Goal: Task Accomplishment & Management: Use online tool/utility

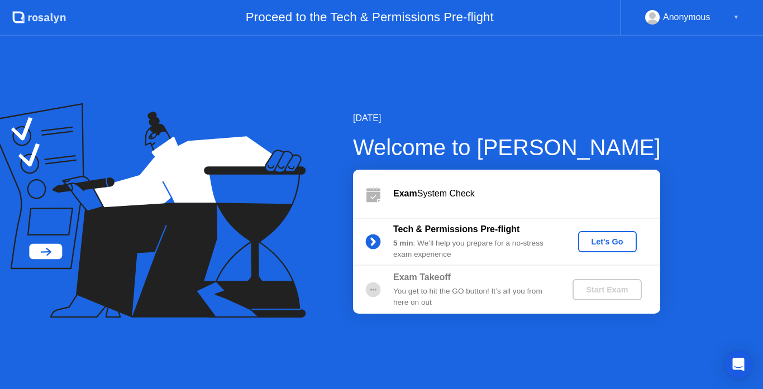
click at [732, 13] on div "Anonymous ▼" at bounding box center [692, 17] width 94 height 15
click at [609, 239] on div "Let's Go" at bounding box center [608, 241] width 50 height 9
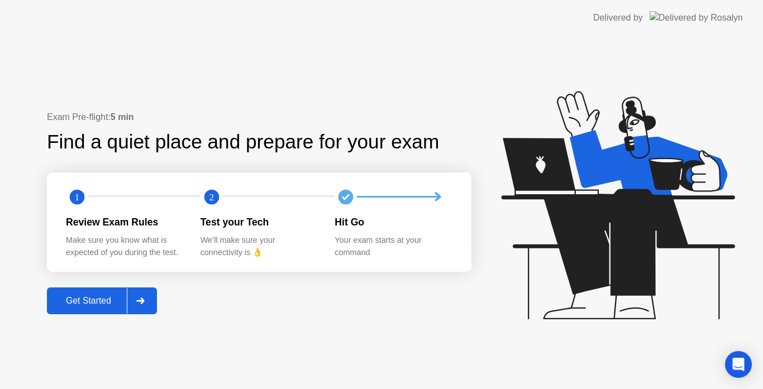
click at [96, 299] on div "Get Started" at bounding box center [88, 301] width 77 height 10
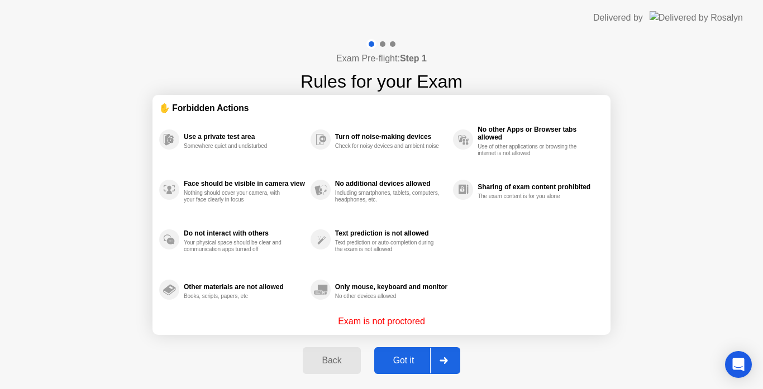
click at [410, 361] on div "Got it" at bounding box center [404, 361] width 52 height 10
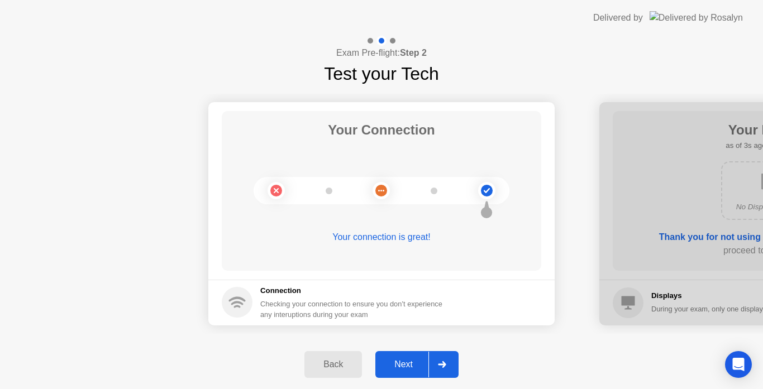
click at [413, 369] on div "Next" at bounding box center [404, 365] width 50 height 10
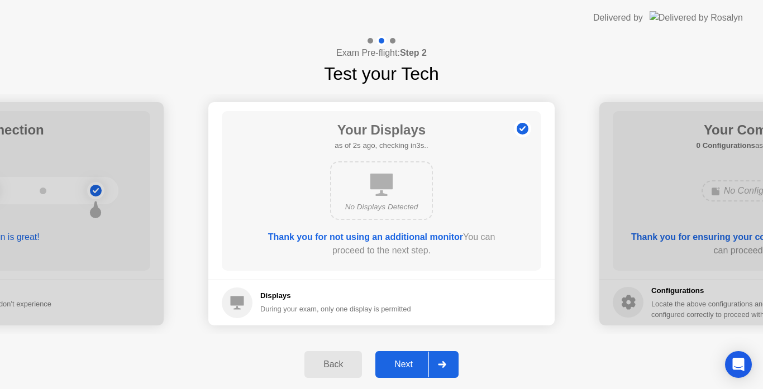
click at [410, 360] on div "Next" at bounding box center [404, 365] width 50 height 10
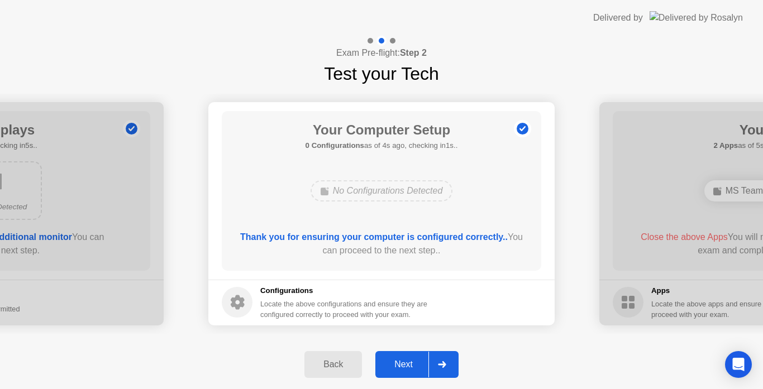
click at [410, 360] on div "Next" at bounding box center [404, 365] width 50 height 10
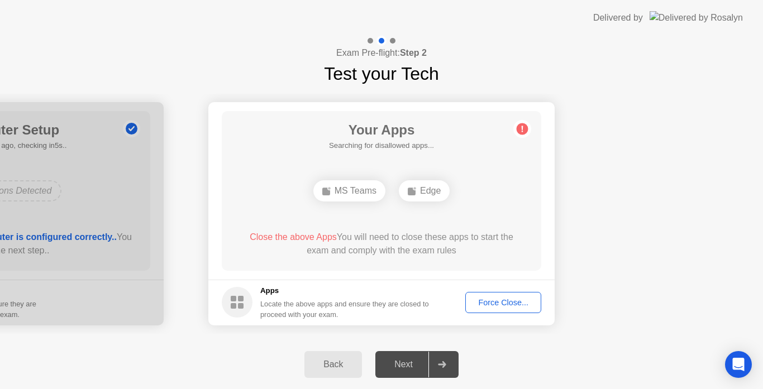
click at [507, 307] on div "Force Close..." at bounding box center [503, 302] width 68 height 9
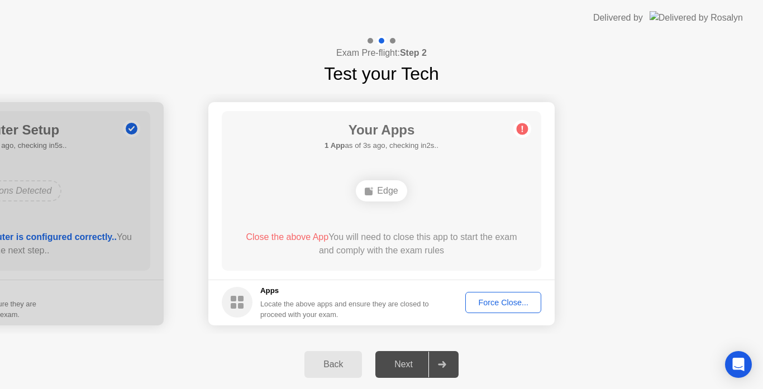
click at [525, 132] on circle at bounding box center [523, 129] width 12 height 12
click at [516, 305] on div "Force Close..." at bounding box center [503, 302] width 68 height 9
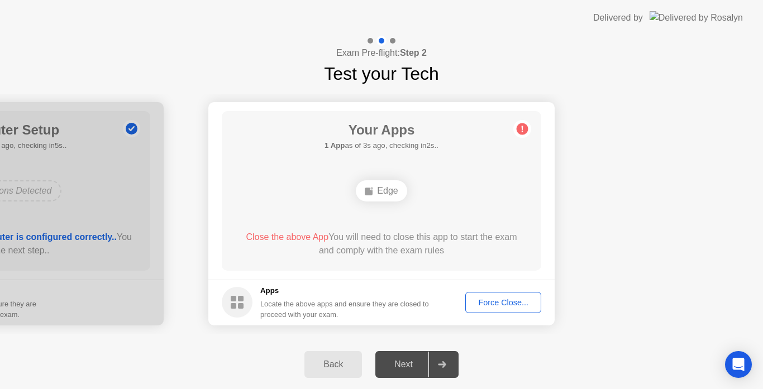
click at [491, 187] on div "Edge" at bounding box center [382, 191] width 256 height 30
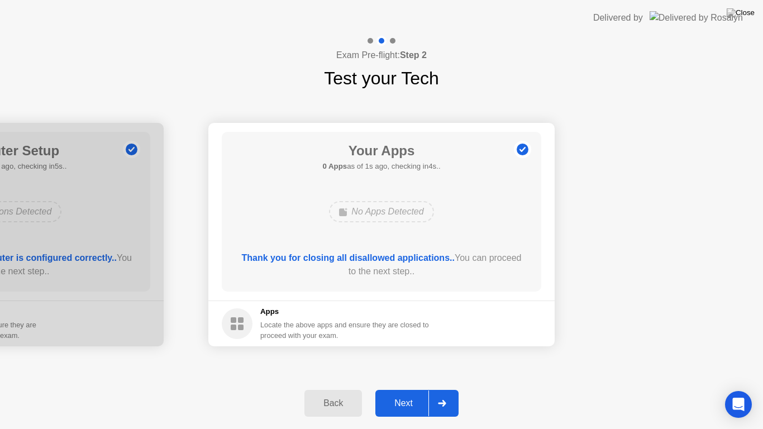
click at [412, 389] on div "Next" at bounding box center [404, 403] width 50 height 10
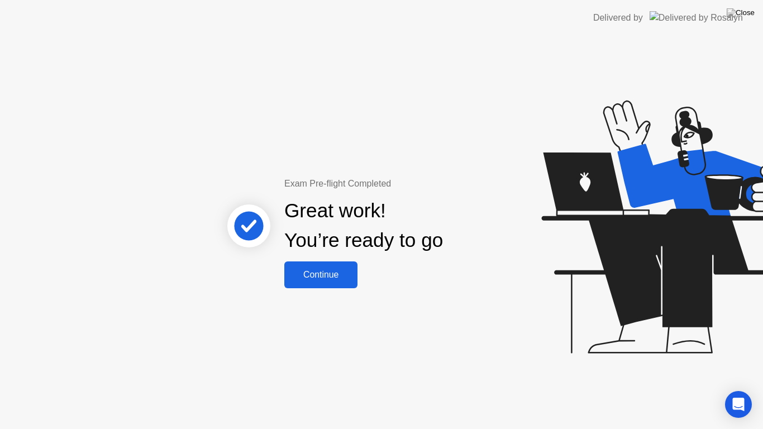
click at [332, 283] on button "Continue" at bounding box center [320, 274] width 73 height 27
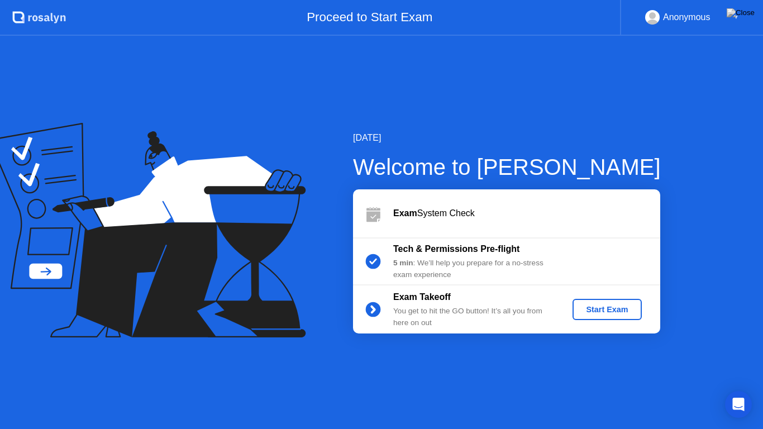
click at [630, 305] on div "Start Exam" at bounding box center [607, 309] width 60 height 9
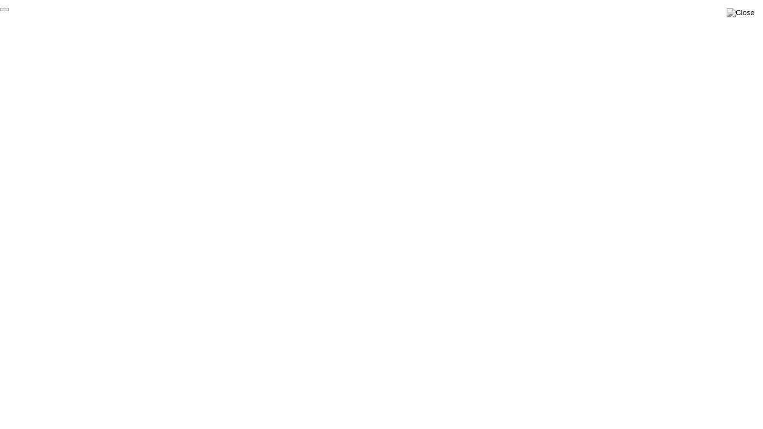
click div "End Proctoring Session"
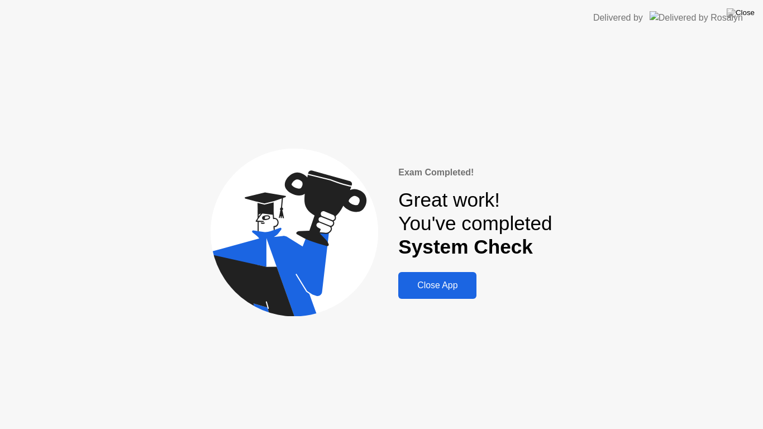
click at [437, 289] on div "Close App" at bounding box center [437, 285] width 71 height 10
